Goal: Information Seeking & Learning: Find specific page/section

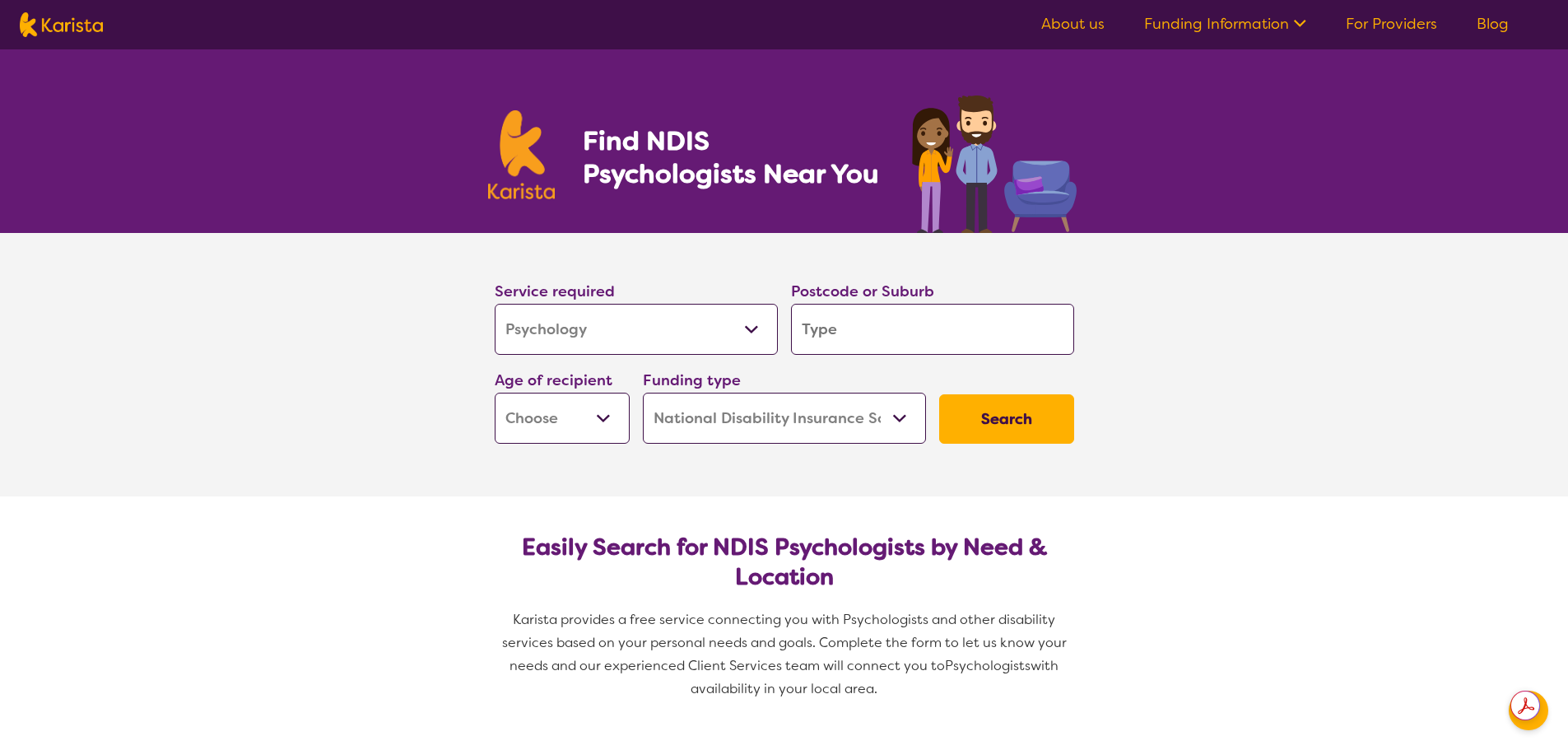
select select "Psychology"
select select "NDIS"
select select "Psychology"
select select "NDIS"
click at [844, 324] on input "search" at bounding box center [932, 329] width 283 height 51
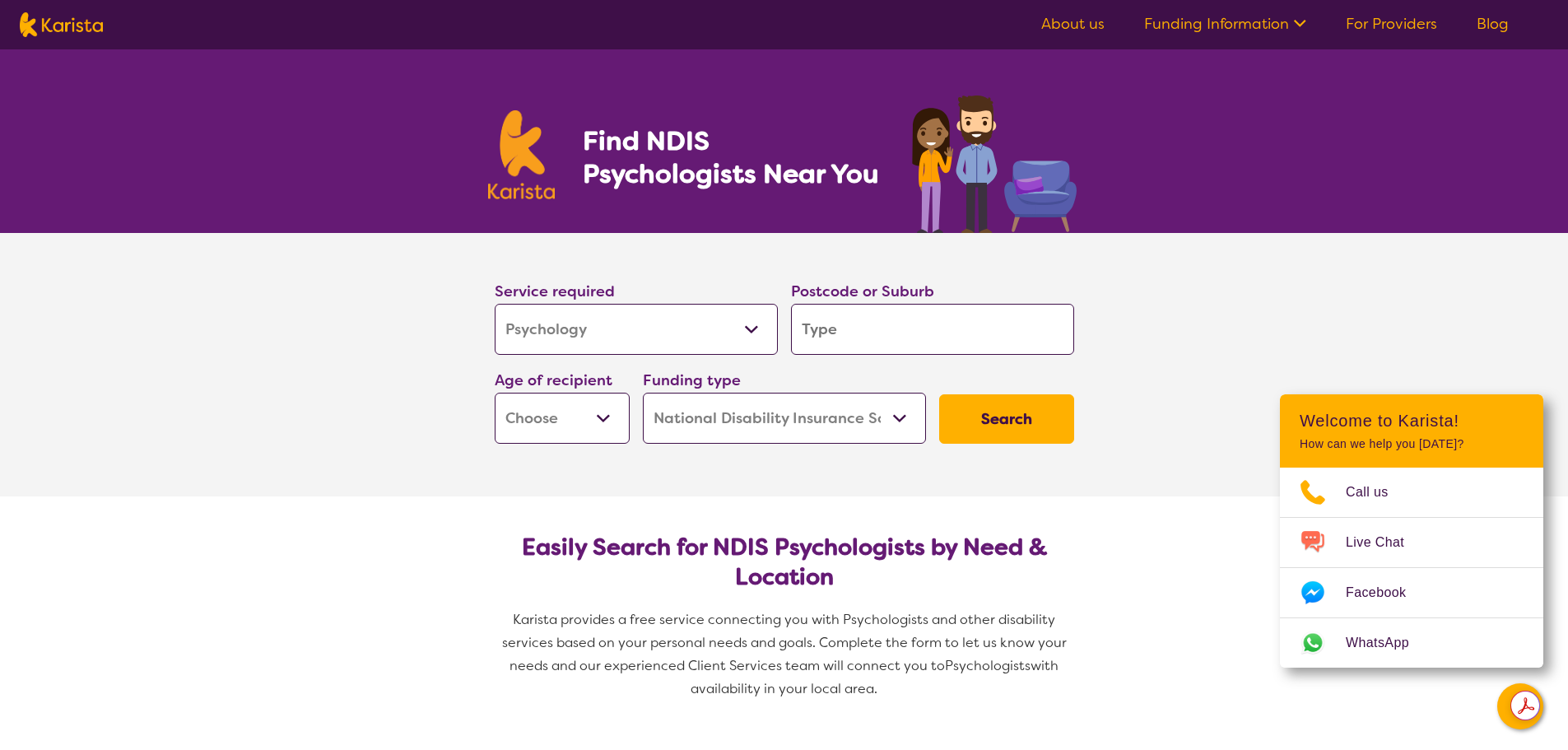
type input "A"
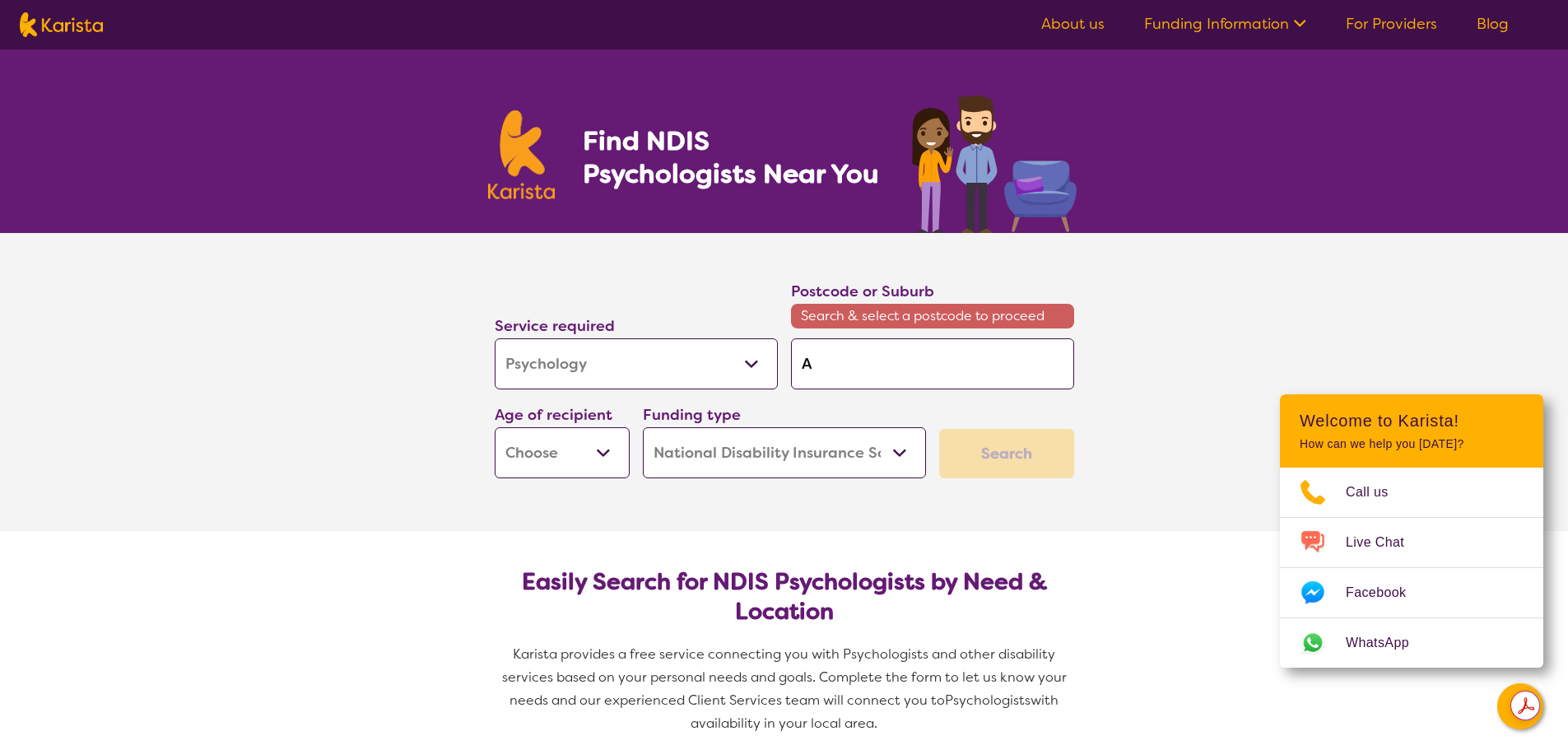
type input "Al"
type input "Alb"
type input "Albu"
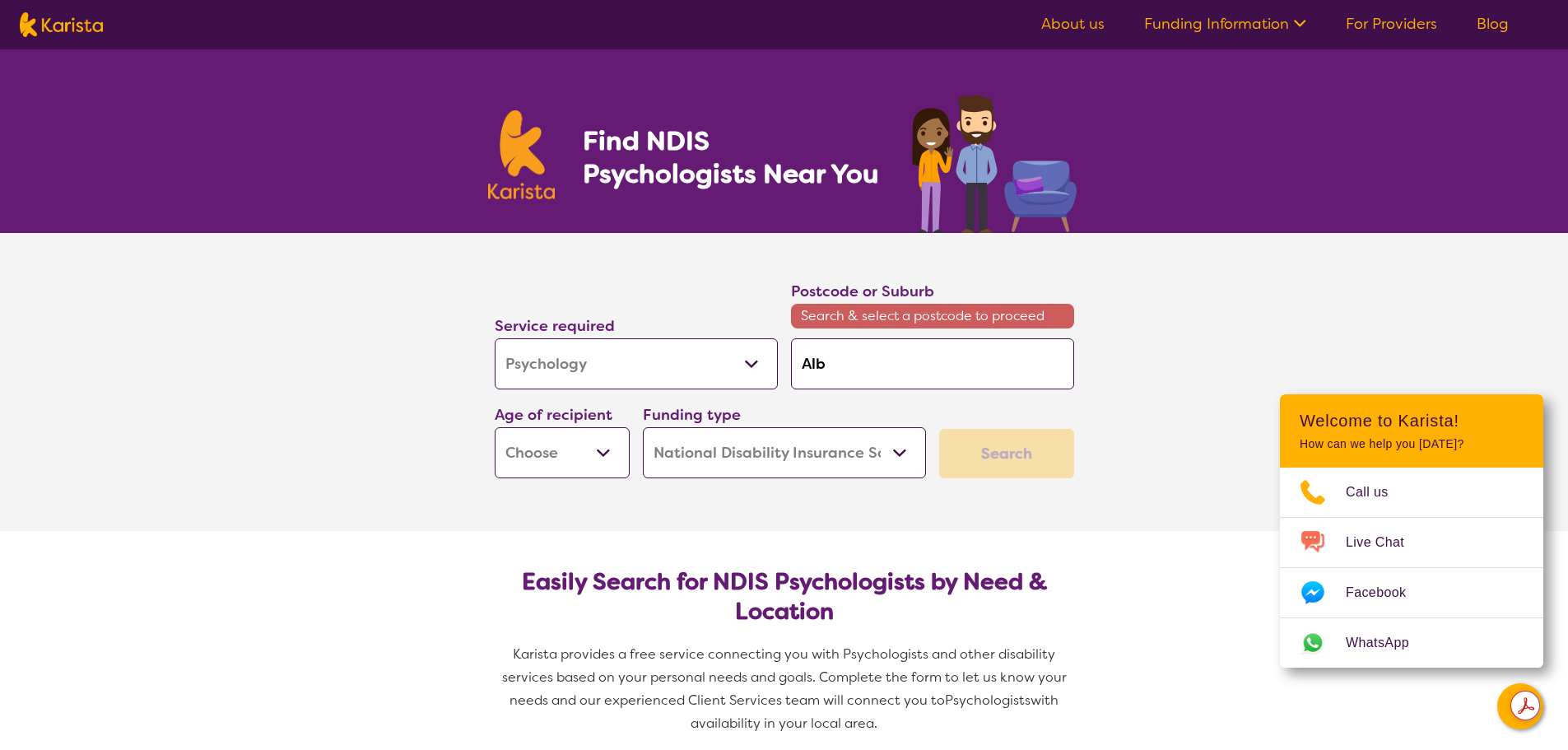
type input "Albu"
type input "Albur"
type input "Albury"
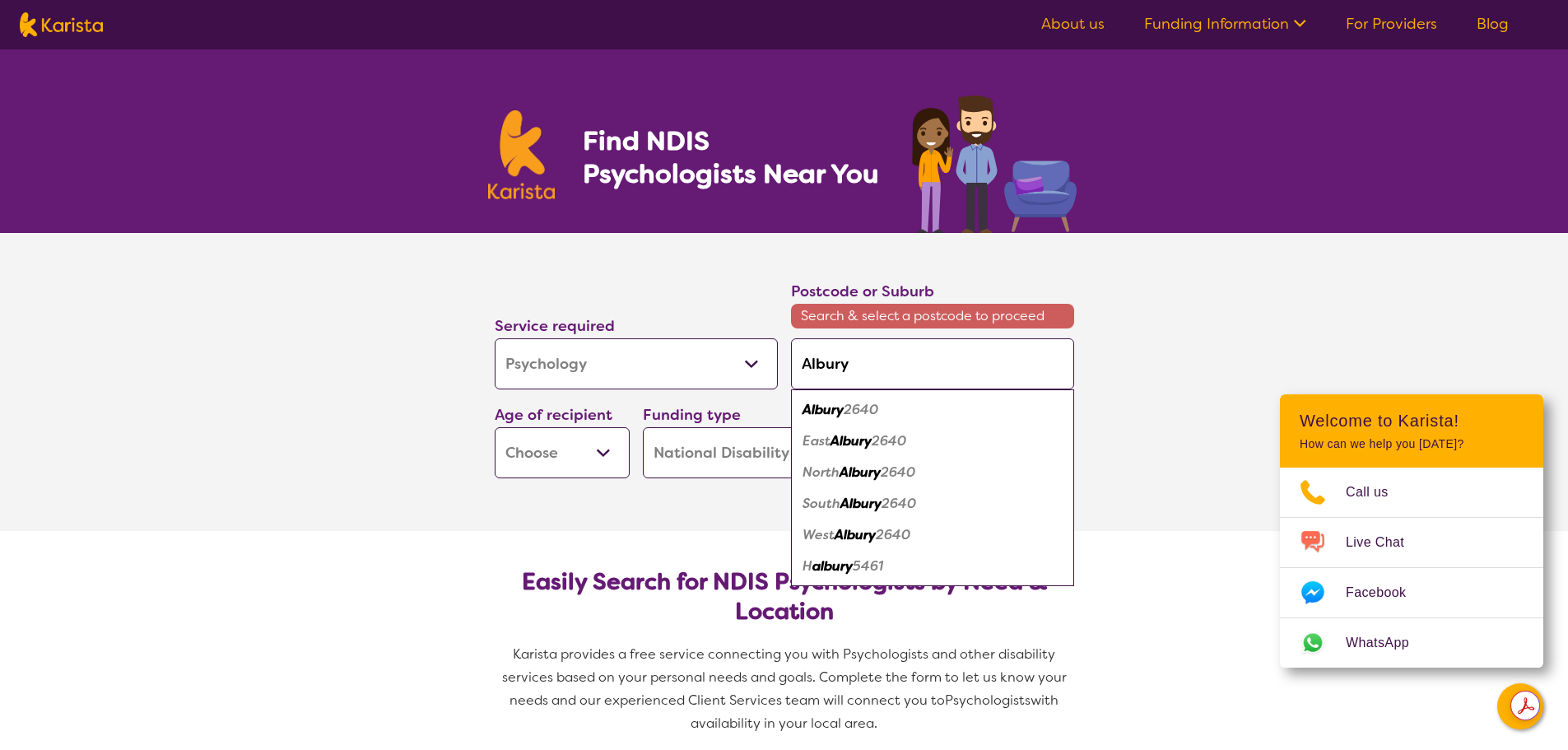
click at [889, 413] on div "Albury 2640" at bounding box center [933, 409] width 266 height 31
type input "2640"
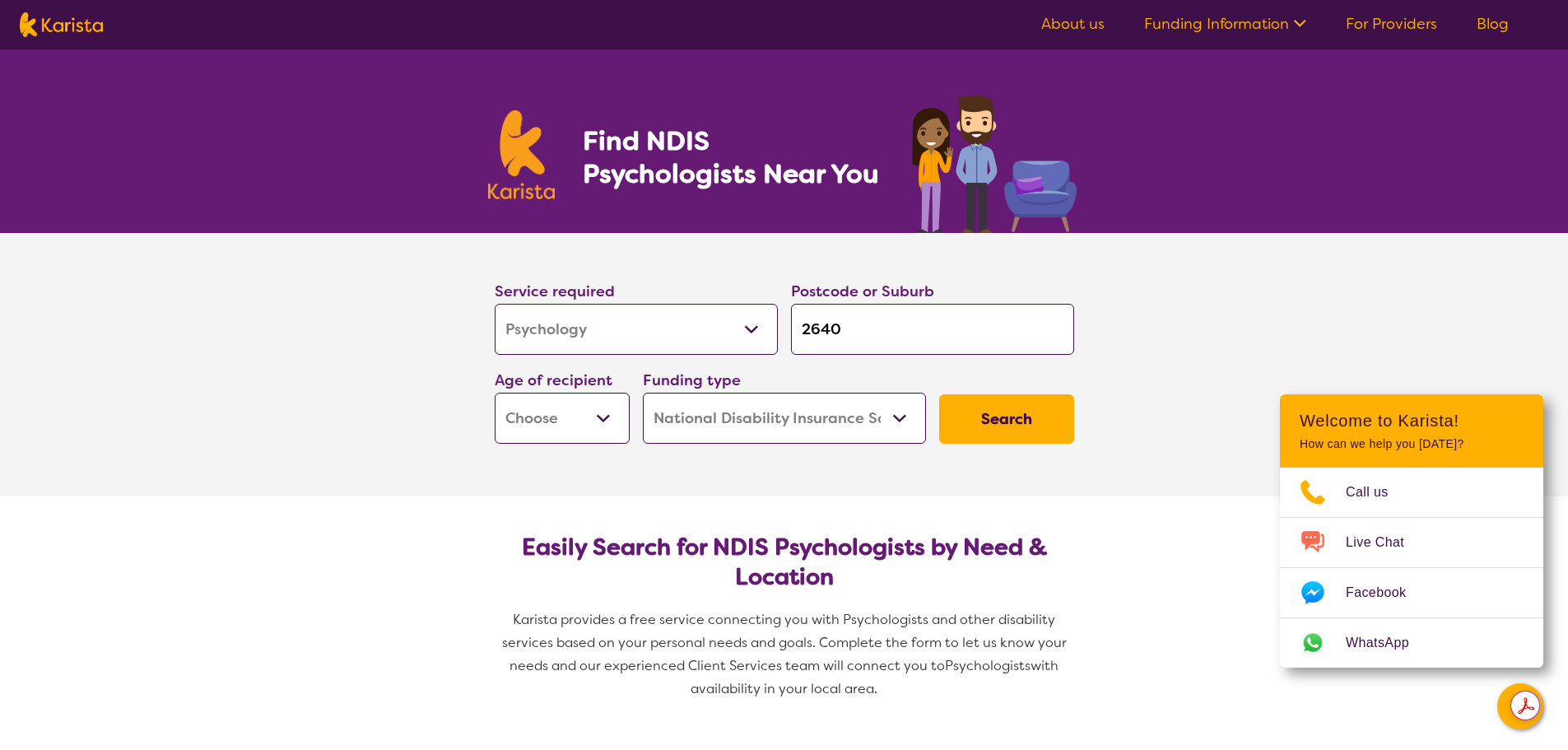
click at [594, 421] on select "Early Childhood - 0 to 9 Child - 10 to 11 Adolescent - 12 to 17 Adult - 18 to 6…" at bounding box center [561, 418] width 135 height 51
select select "EC"
click at [494, 393] on select "Early Childhood - 0 to 9 Child - 10 to 11 Adolescent - 12 to 17 Adult - 18 to 6…" at bounding box center [561, 418] width 135 height 51
select select "EC"
click at [973, 414] on button "Search" at bounding box center [1006, 419] width 135 height 49
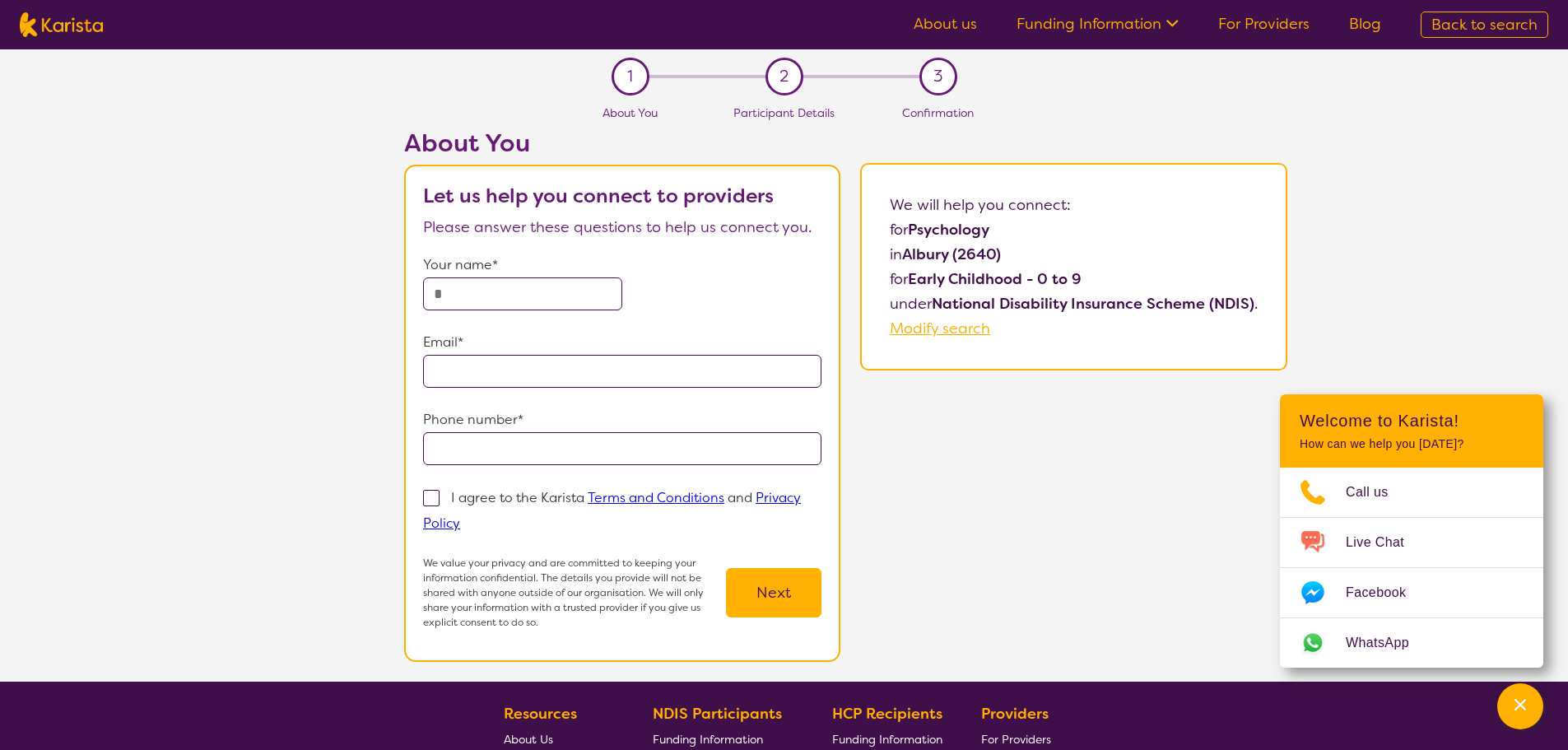
select select "Psychology"
select select "EC"
select select "NDIS"
select select "Psychology"
select select "EC"
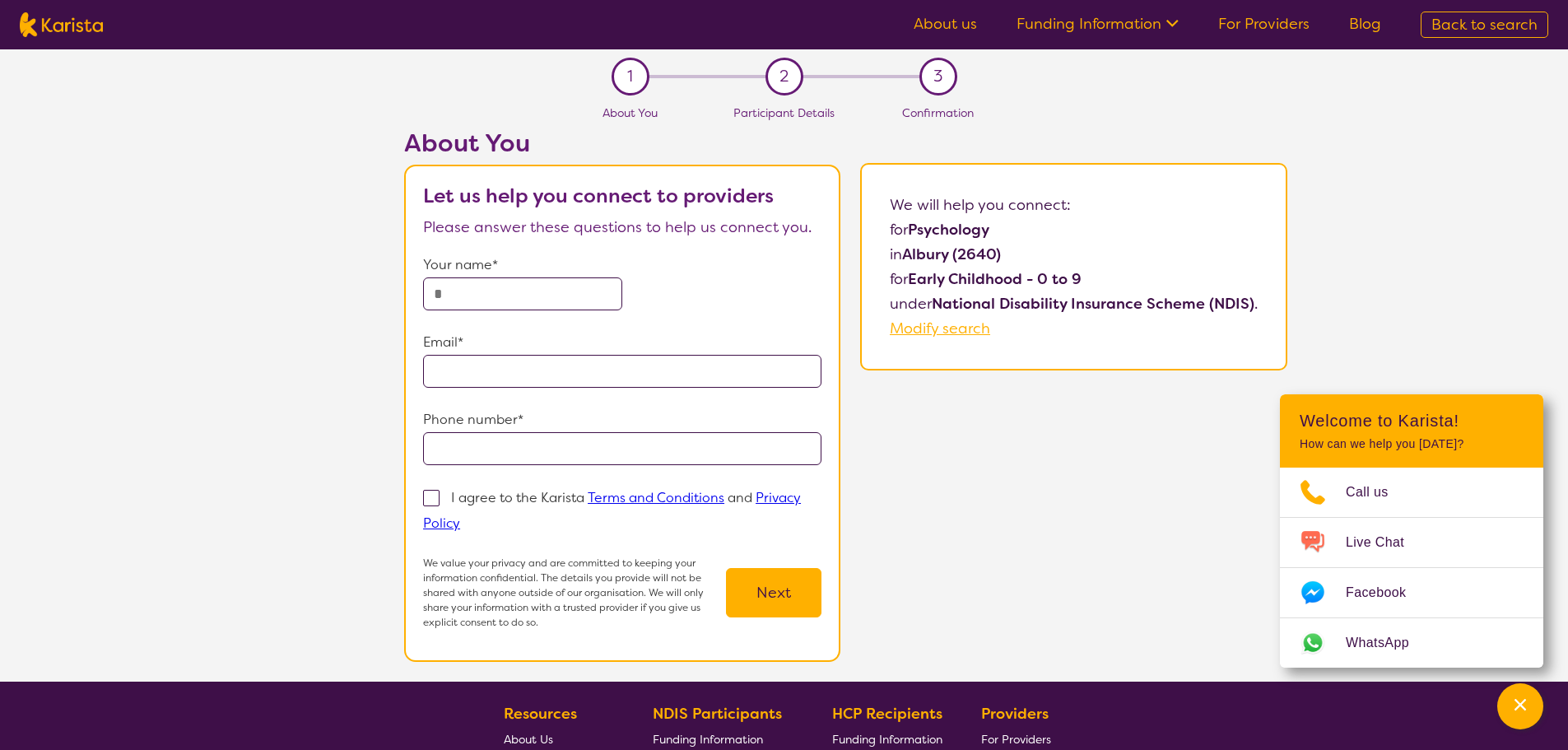
select select "NDIS"
